Goal: Task Accomplishment & Management: Manage account settings

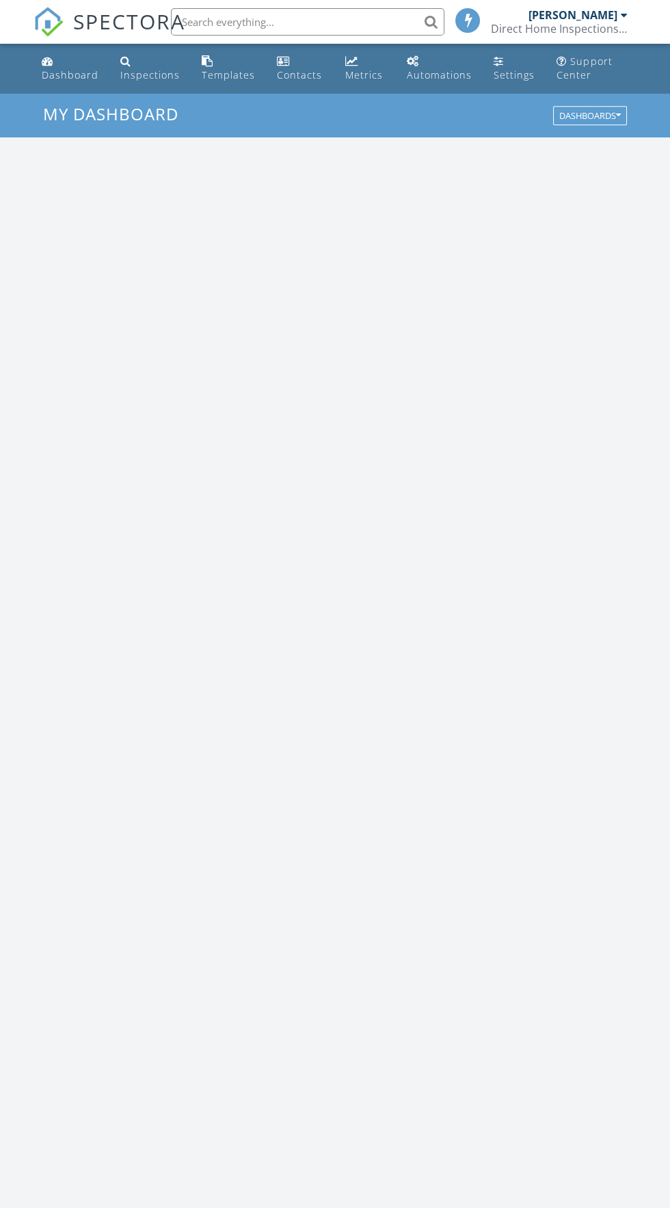
scroll to position [2338, 670]
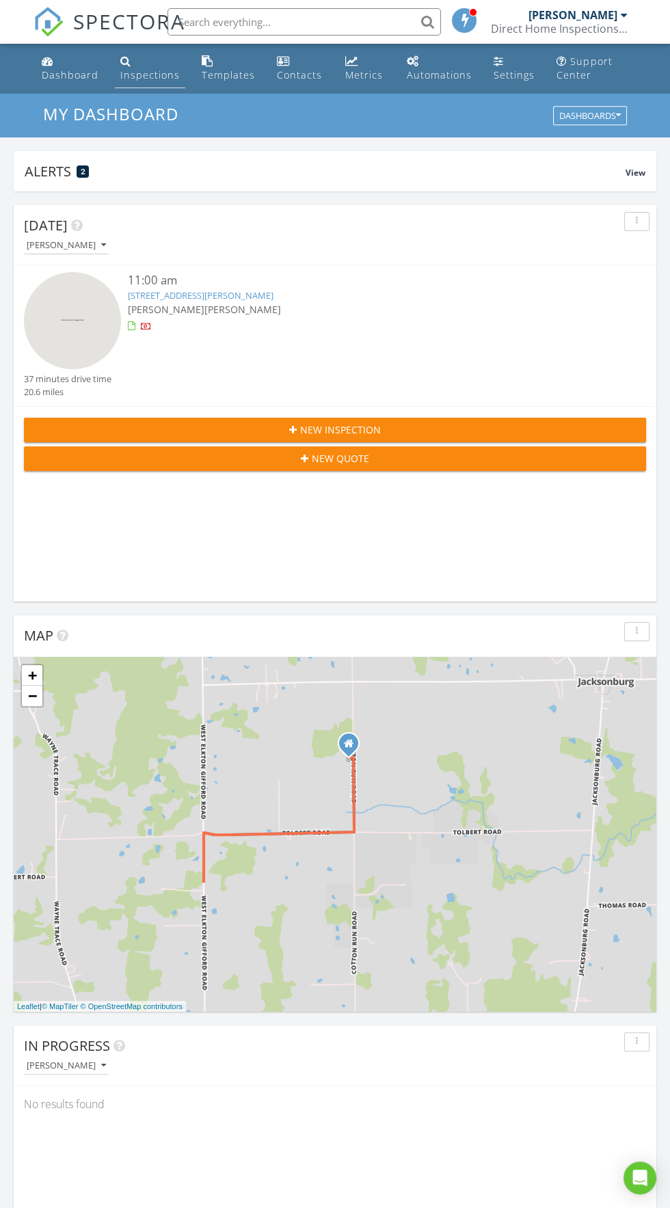
click at [150, 78] on div "Inspections" at bounding box center [149, 74] width 59 height 13
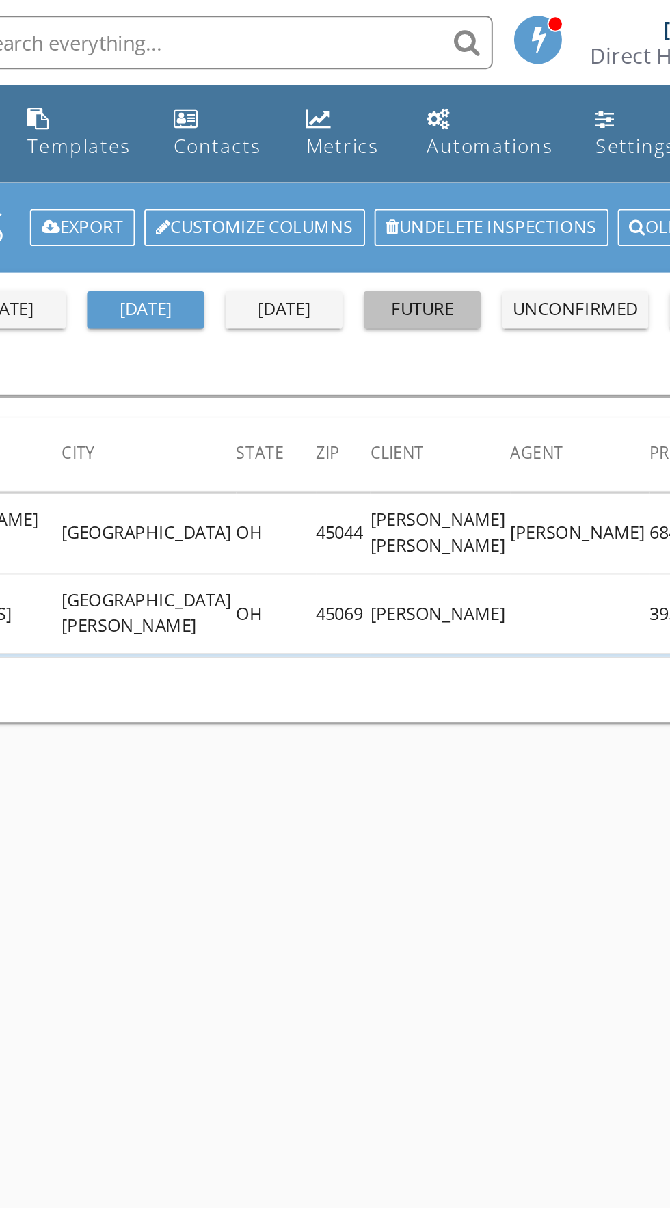
click at [429, 163] on div "future" at bounding box center [404, 159] width 49 height 14
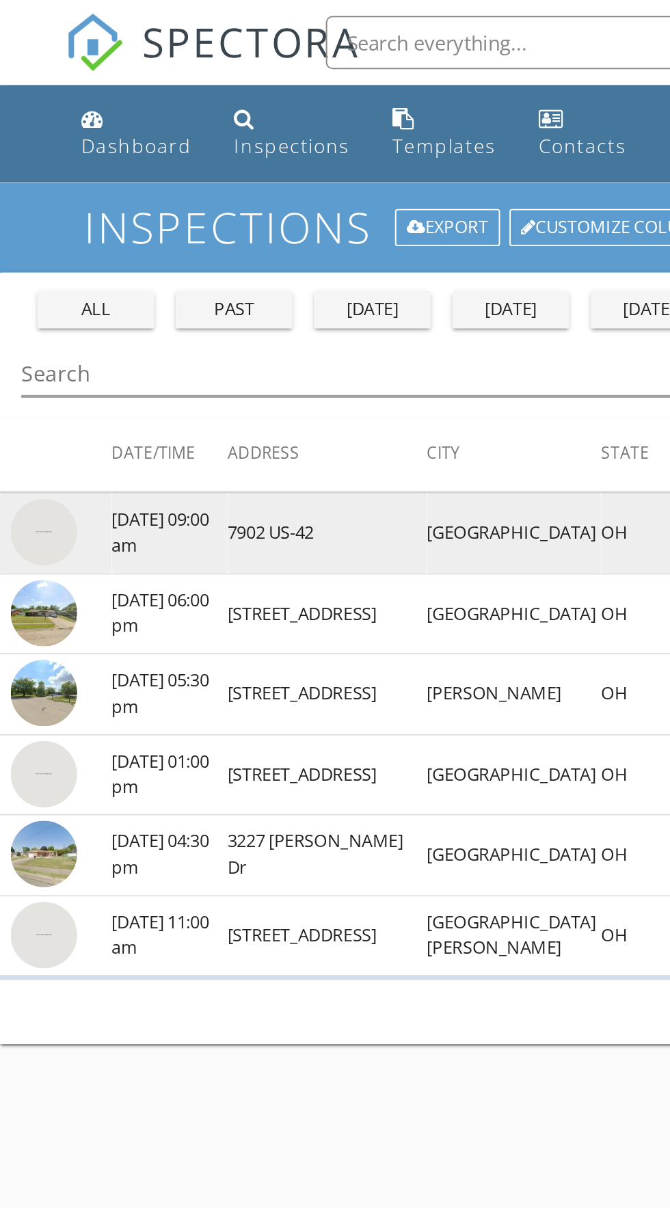
click at [36, 269] on img at bounding box center [22, 273] width 34 height 34
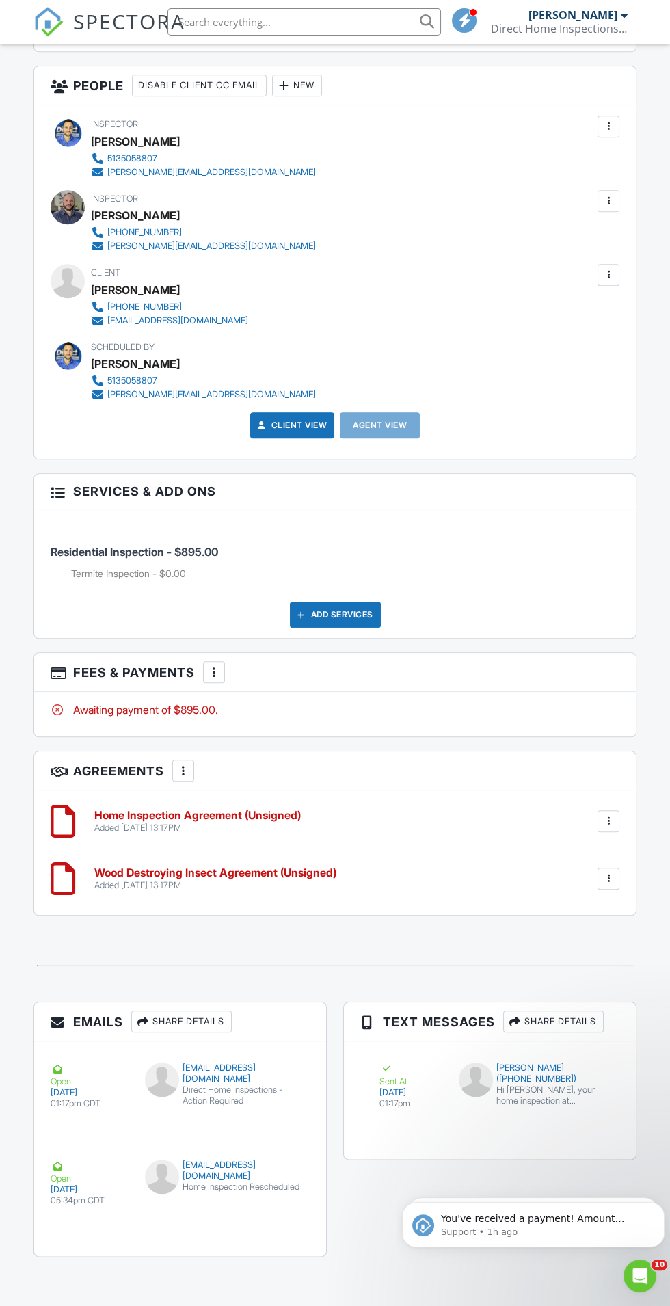
click at [214, 665] on div at bounding box center [214, 672] width 14 height 14
click at [332, 697] on li "Edit Fees & Payments" at bounding box center [283, 714] width 143 height 34
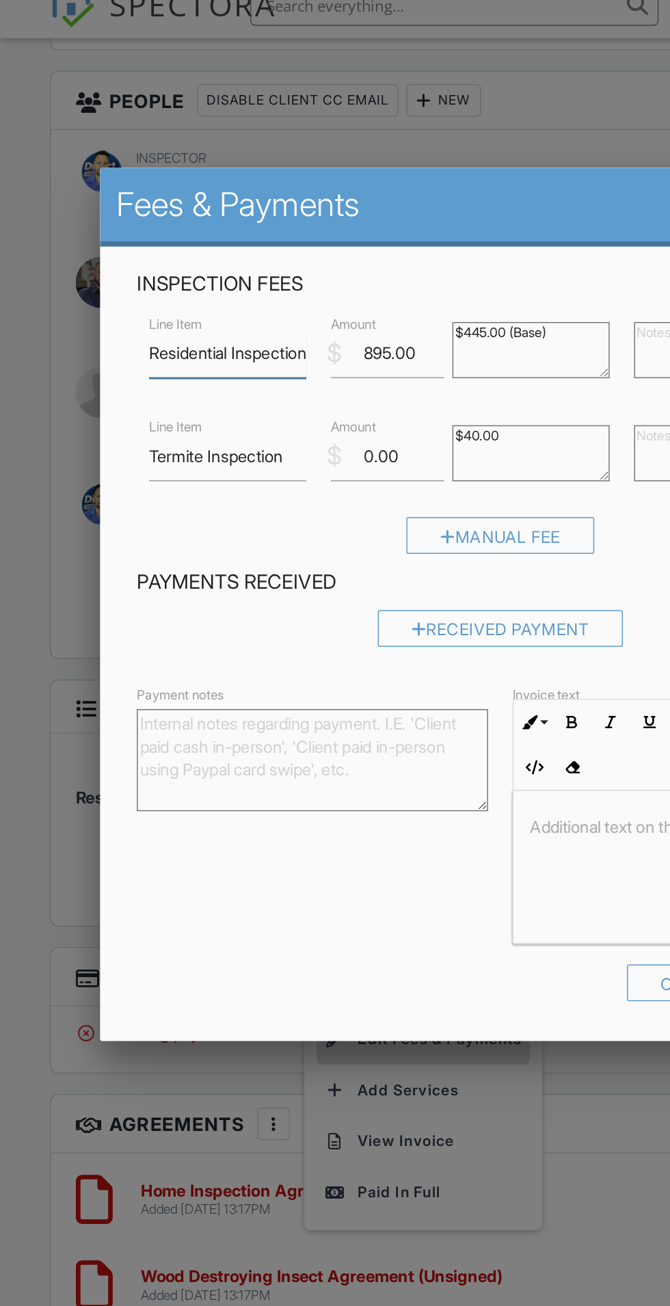
scroll to position [1747, 0]
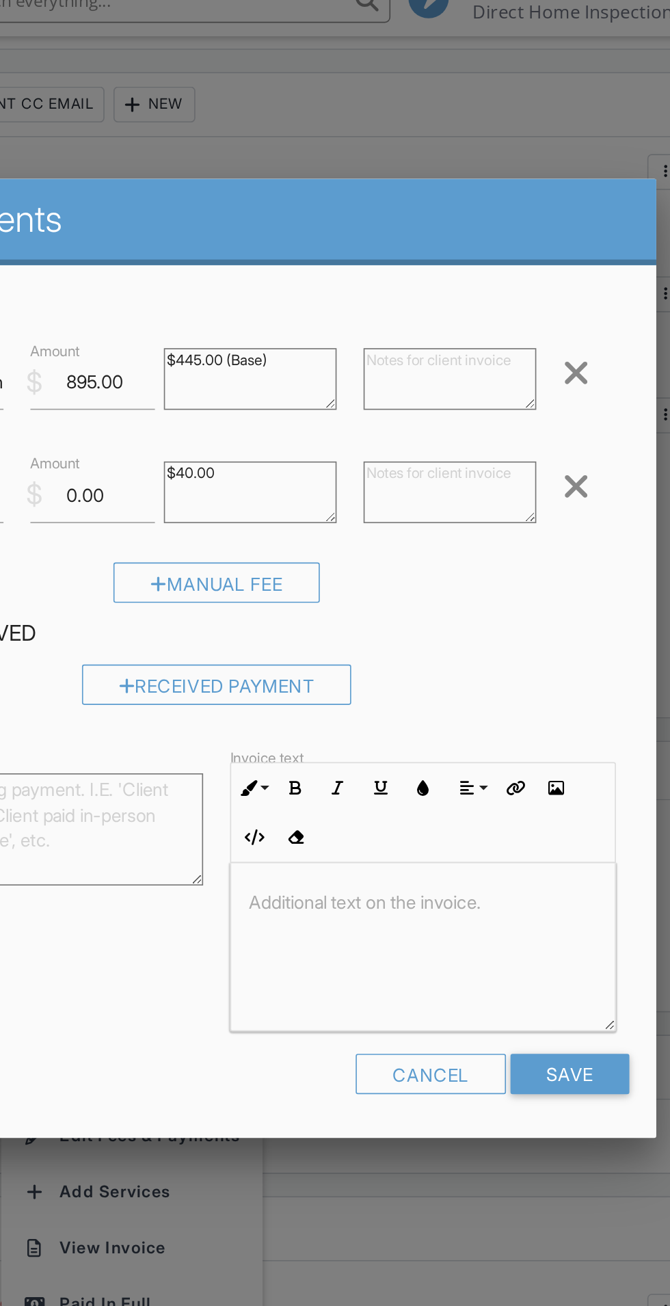
click at [556, 319] on div at bounding box center [554, 318] width 16 height 22
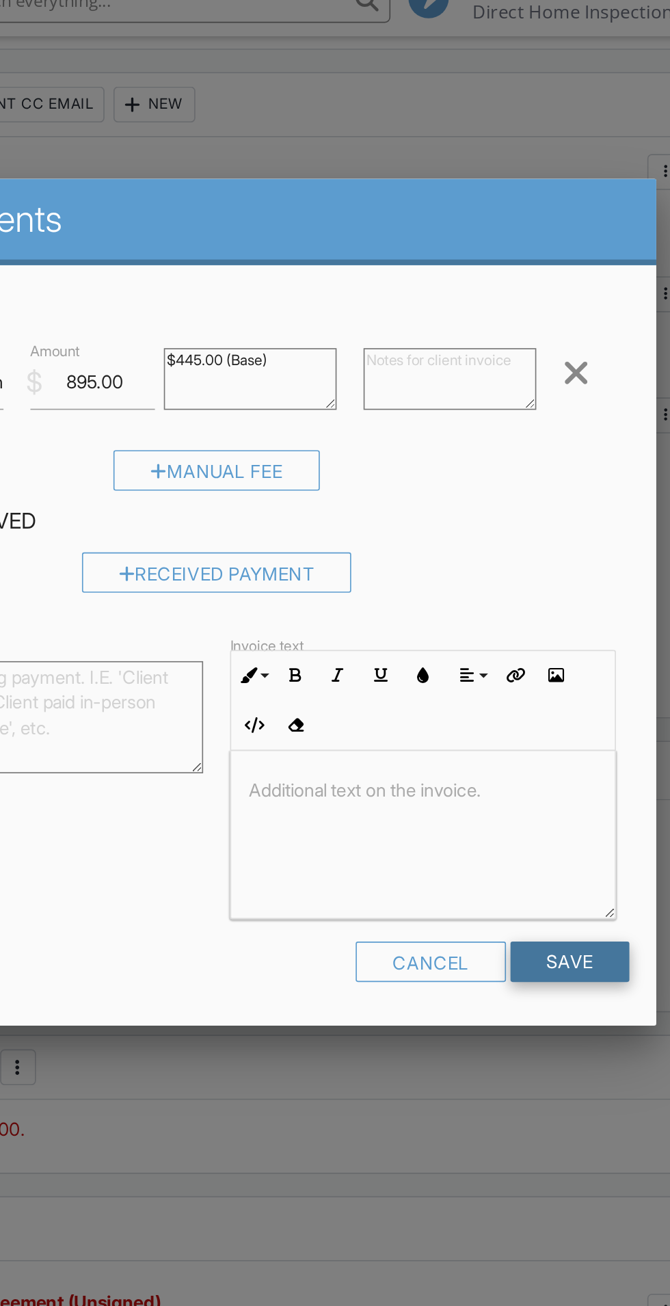
click at [561, 615] on input "Save" at bounding box center [550, 607] width 72 height 25
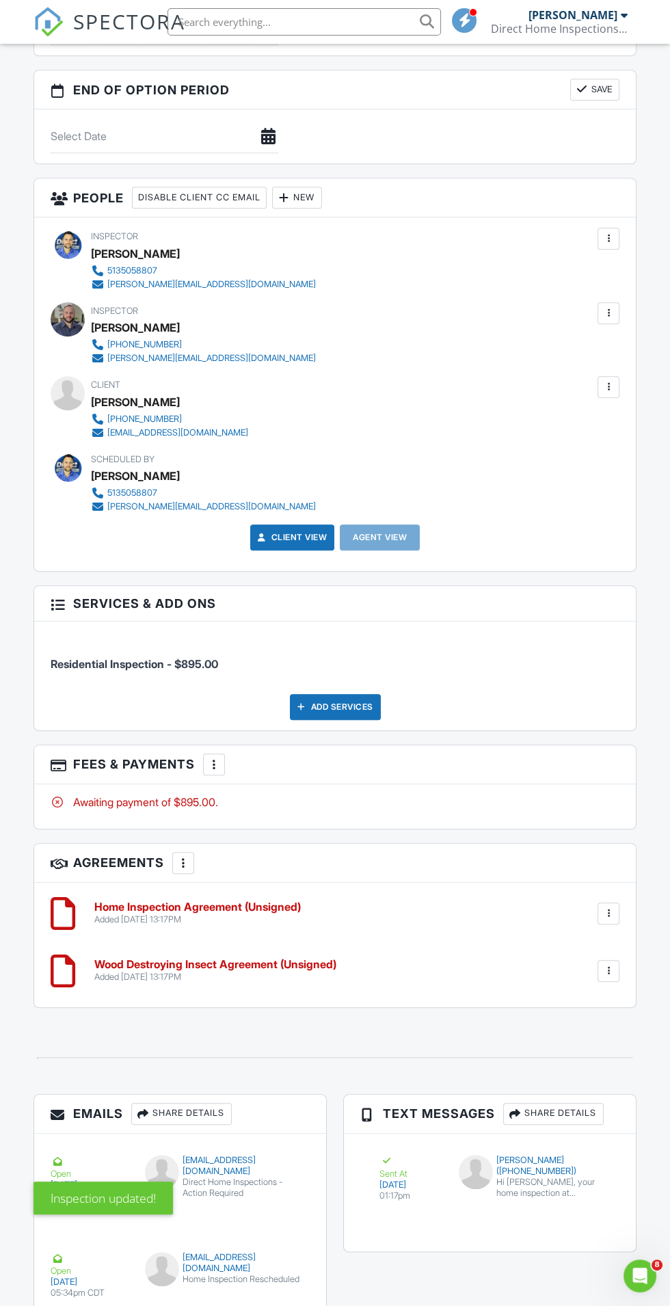
click at [609, 964] on div at bounding box center [609, 971] width 14 height 14
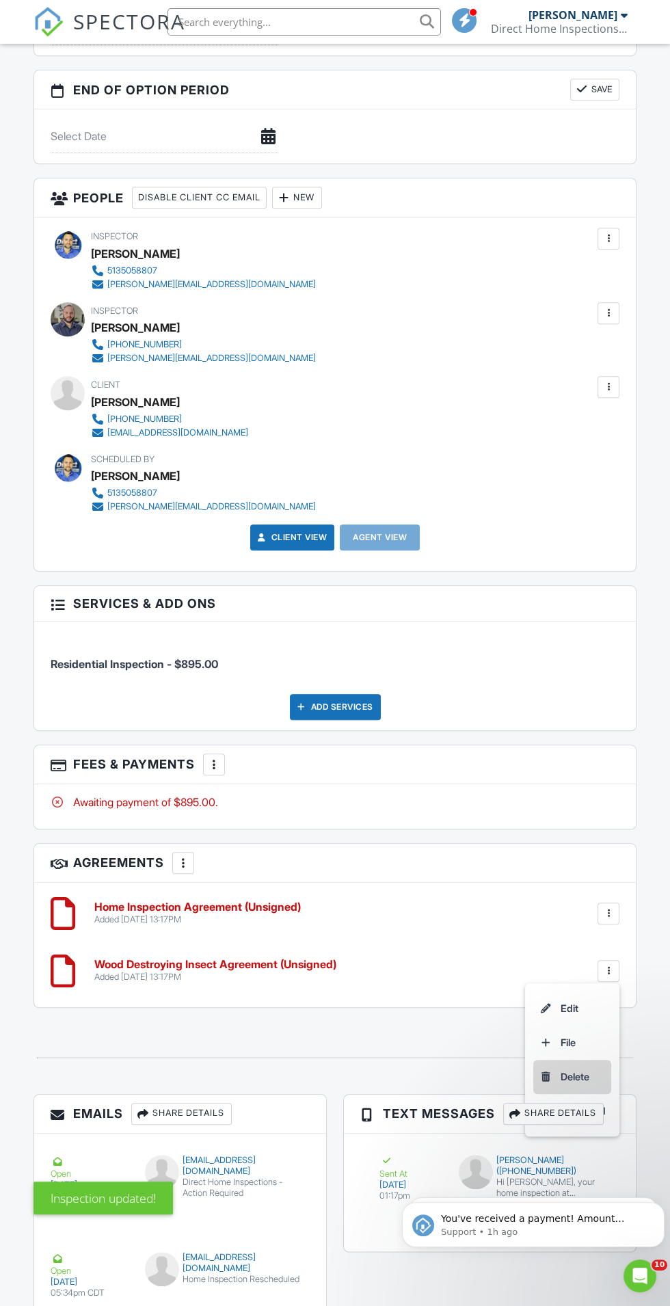
click at [582, 1068] on li "Delete" at bounding box center [572, 1077] width 78 height 34
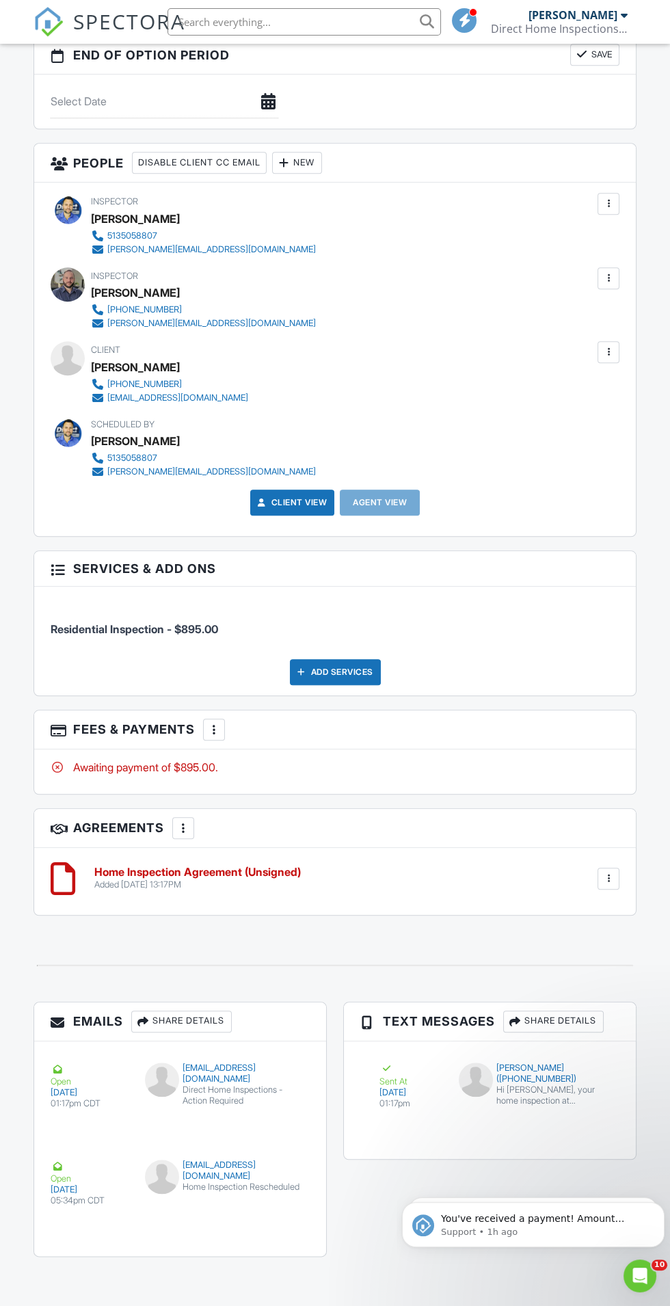
scroll to position [1669, 0]
